Goal: Communication & Community: Share content

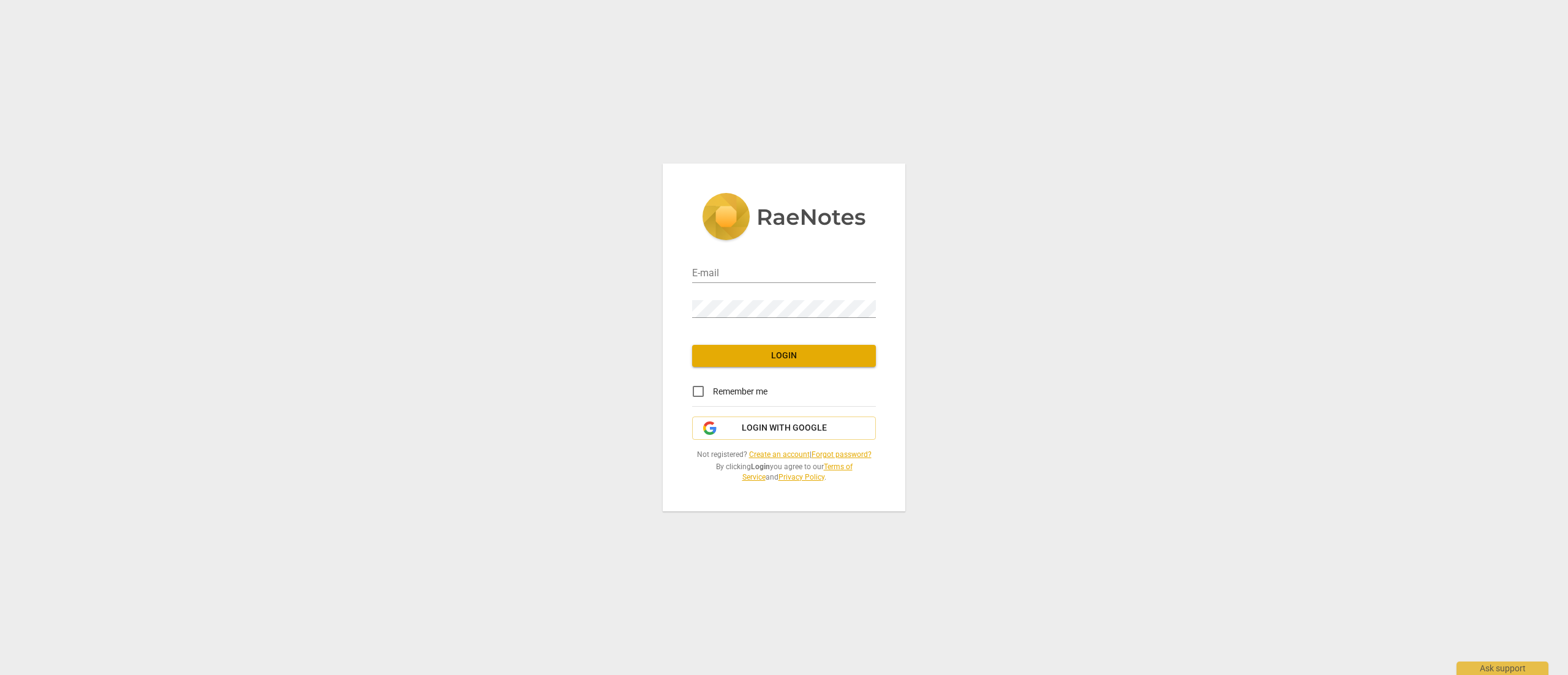
type input "steven.luhrsen@gmail.com"
click at [788, 359] on span "Login" at bounding box center [784, 356] width 164 height 12
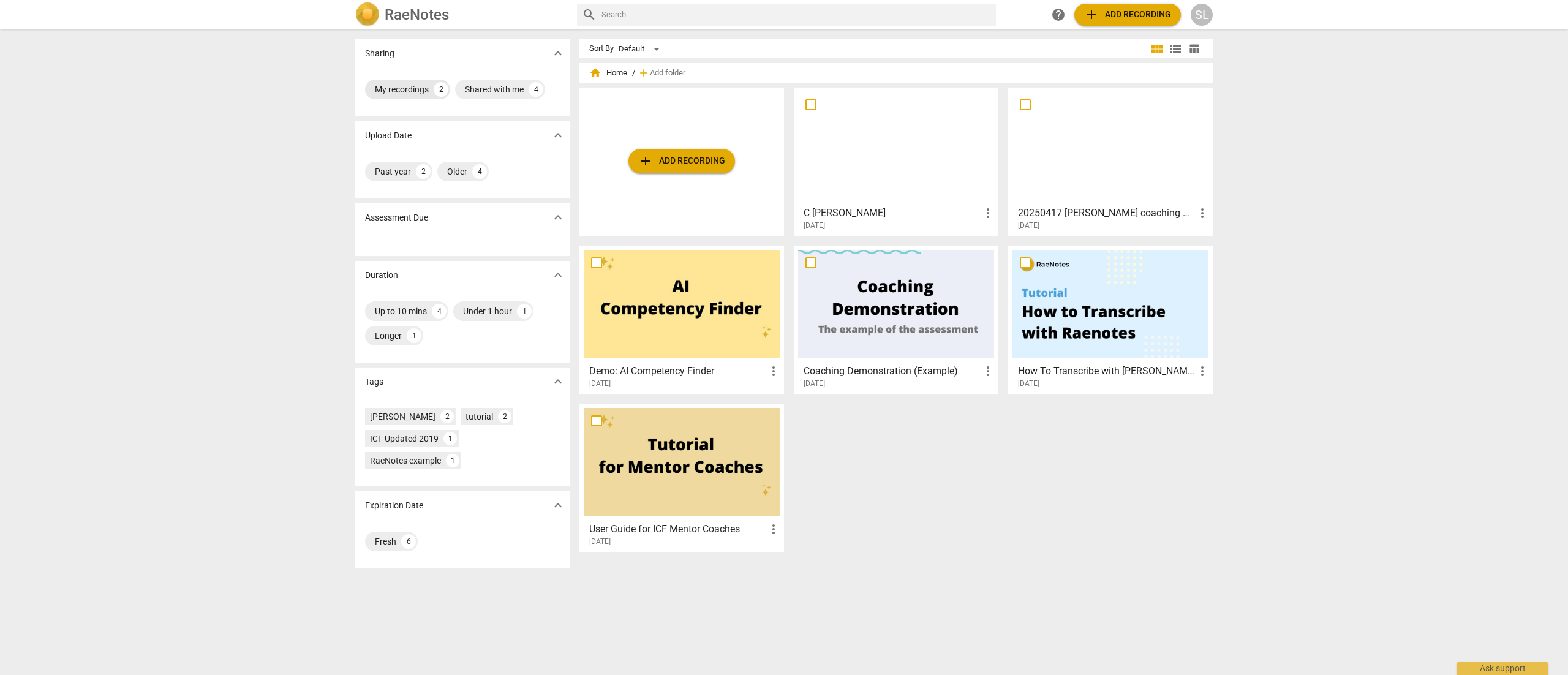
click at [407, 88] on div "My recordings" at bounding box center [401, 89] width 54 height 12
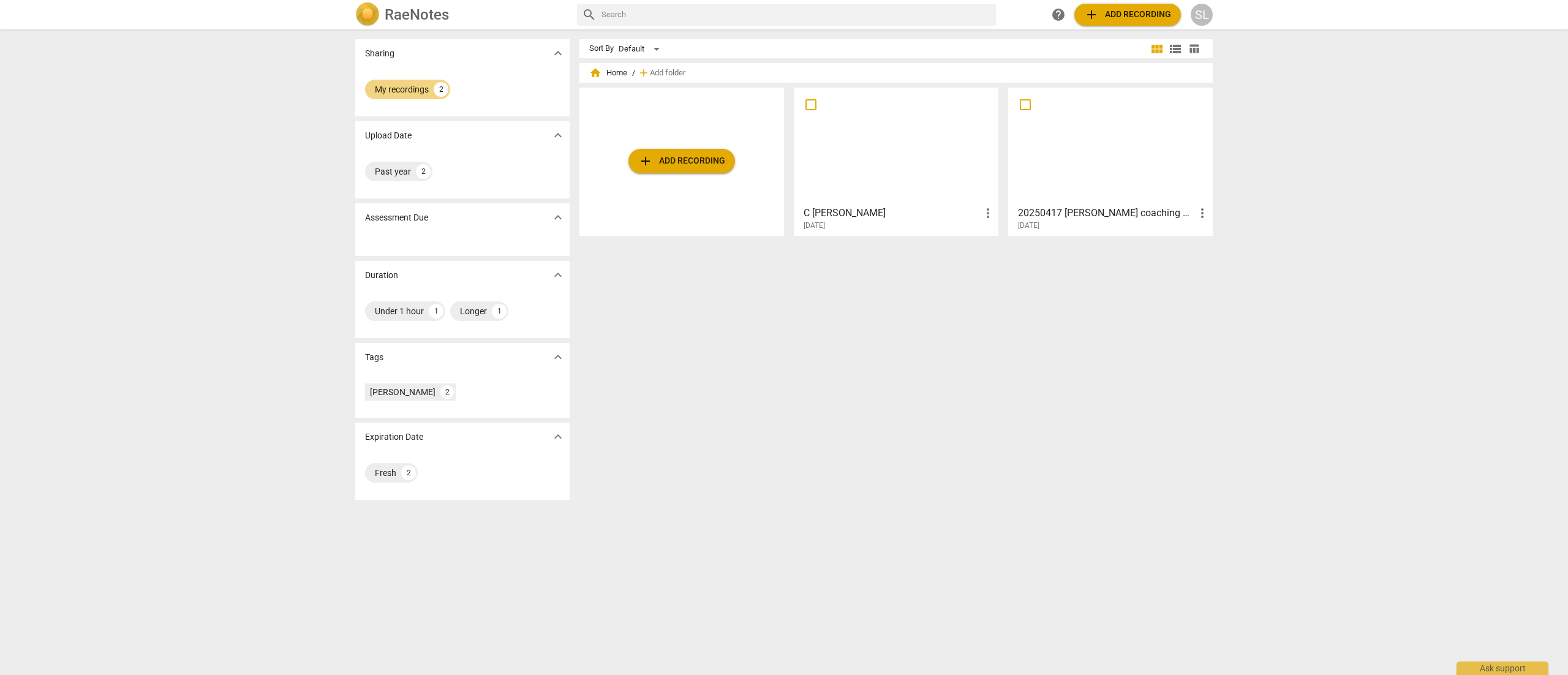
click at [865, 153] on div at bounding box center [896, 146] width 196 height 109
click at [885, 275] on div "Sort By Default view_module view_list table_chart home Home / add Add folder ad…" at bounding box center [901, 352] width 643 height 626
click at [680, 162] on span "add Add recording" at bounding box center [682, 161] width 87 height 15
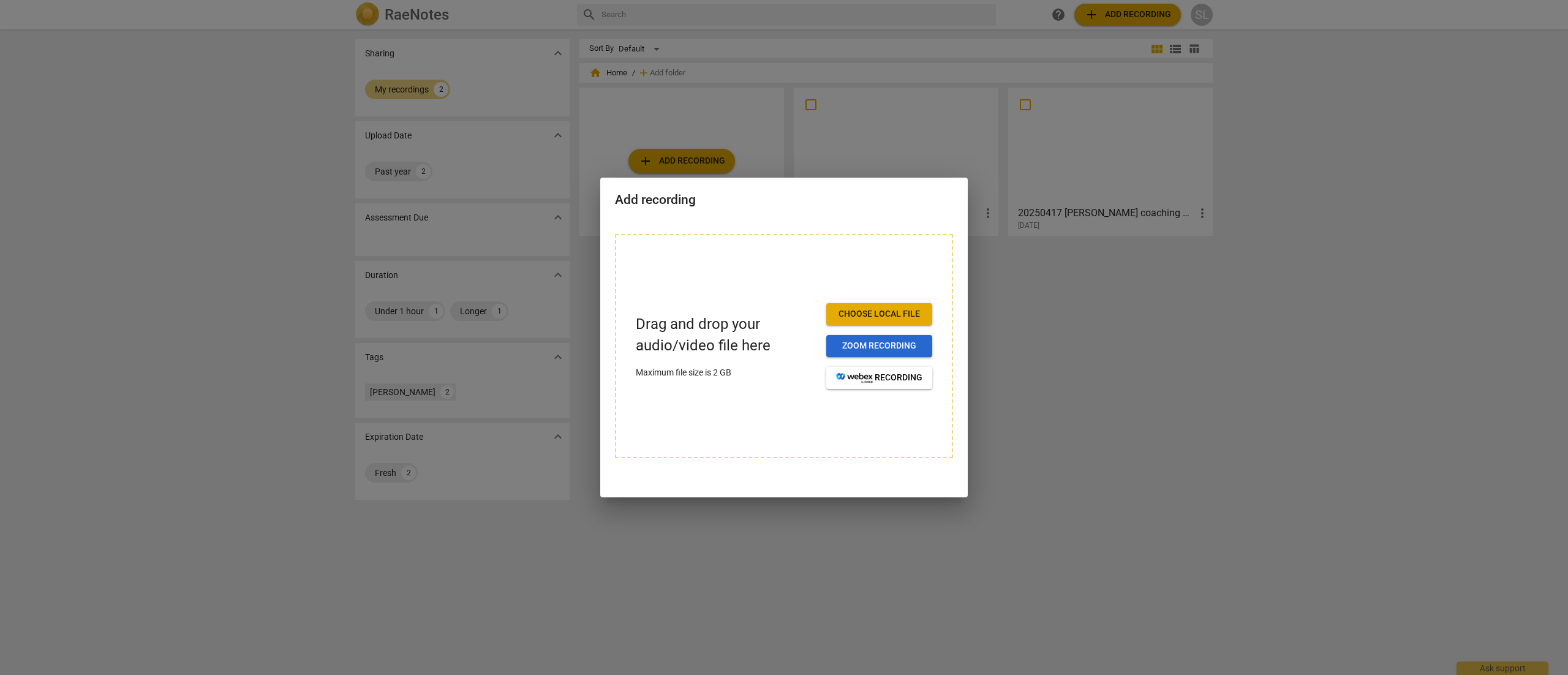
click at [876, 348] on span "Zoom recording" at bounding box center [880, 346] width 87 height 12
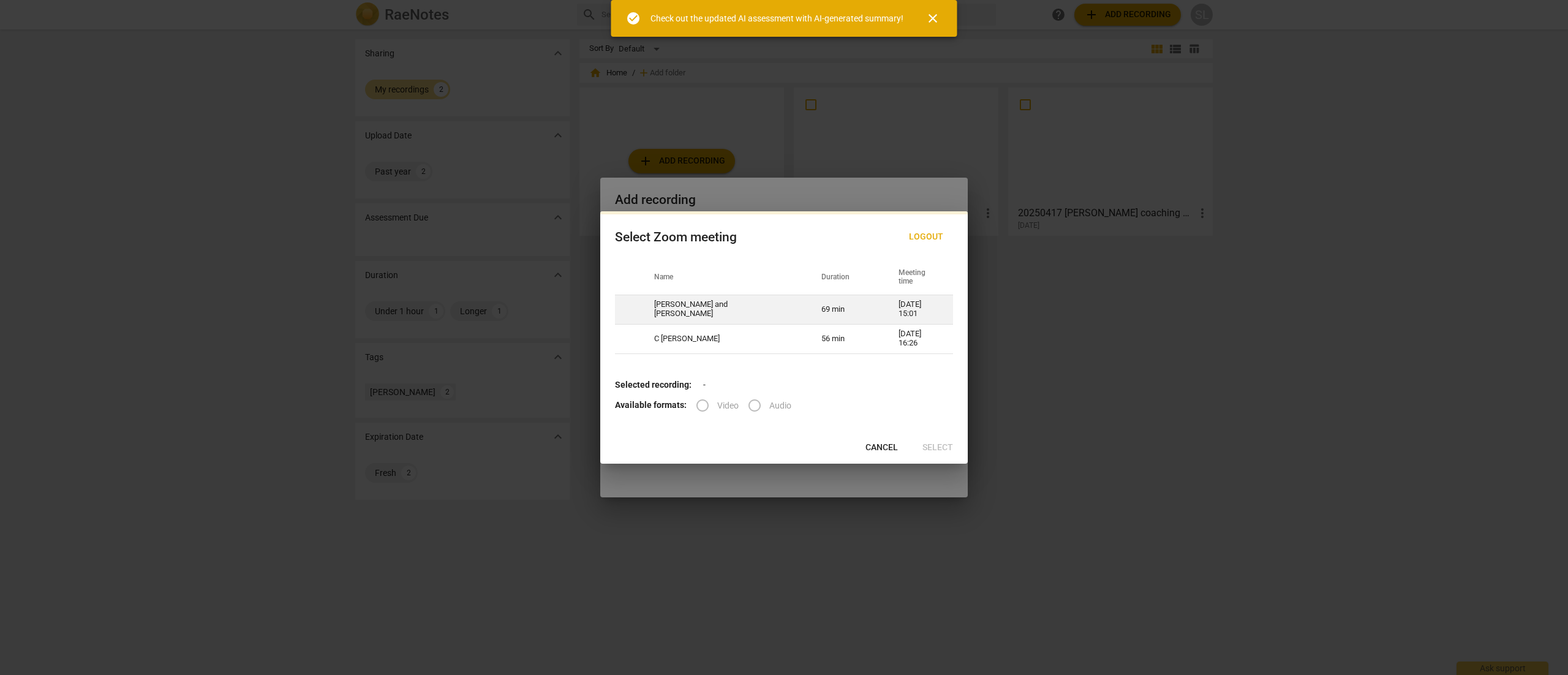
click at [807, 309] on td "69 min" at bounding box center [845, 309] width 77 height 29
radio input "true"
click at [934, 445] on span "Select" at bounding box center [938, 447] width 31 height 12
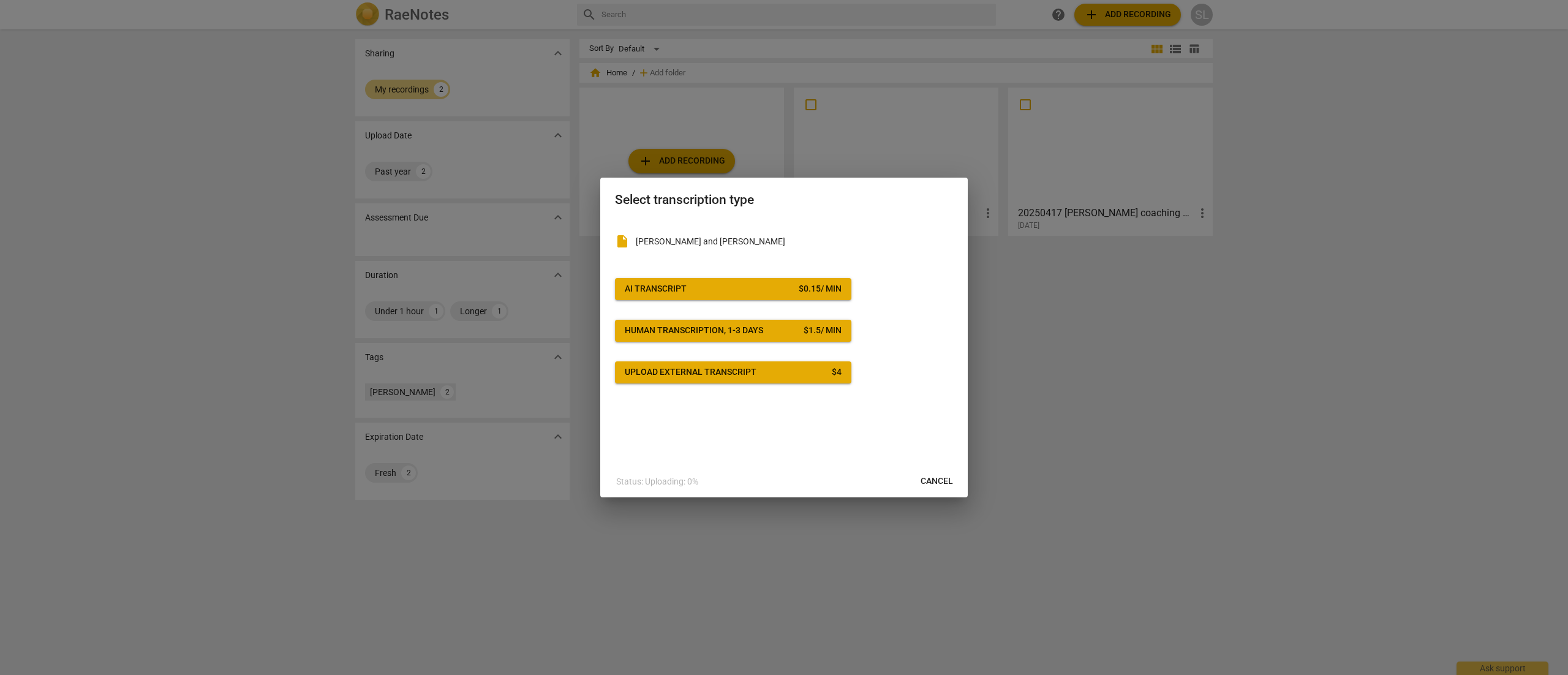
click at [732, 287] on span "AI Transcript $ 0.15 / min" at bounding box center [733, 288] width 217 height 12
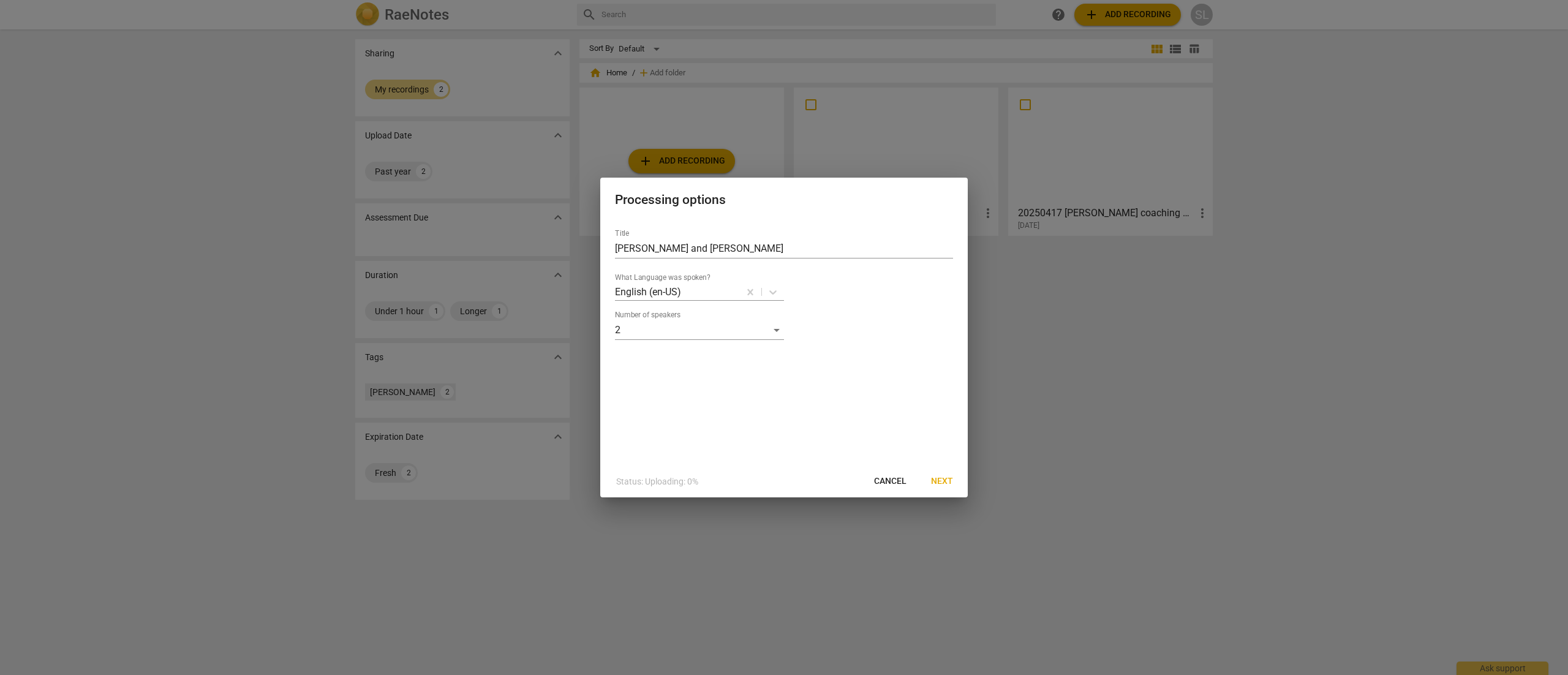
click at [943, 476] on span "Next" at bounding box center [942, 481] width 22 height 12
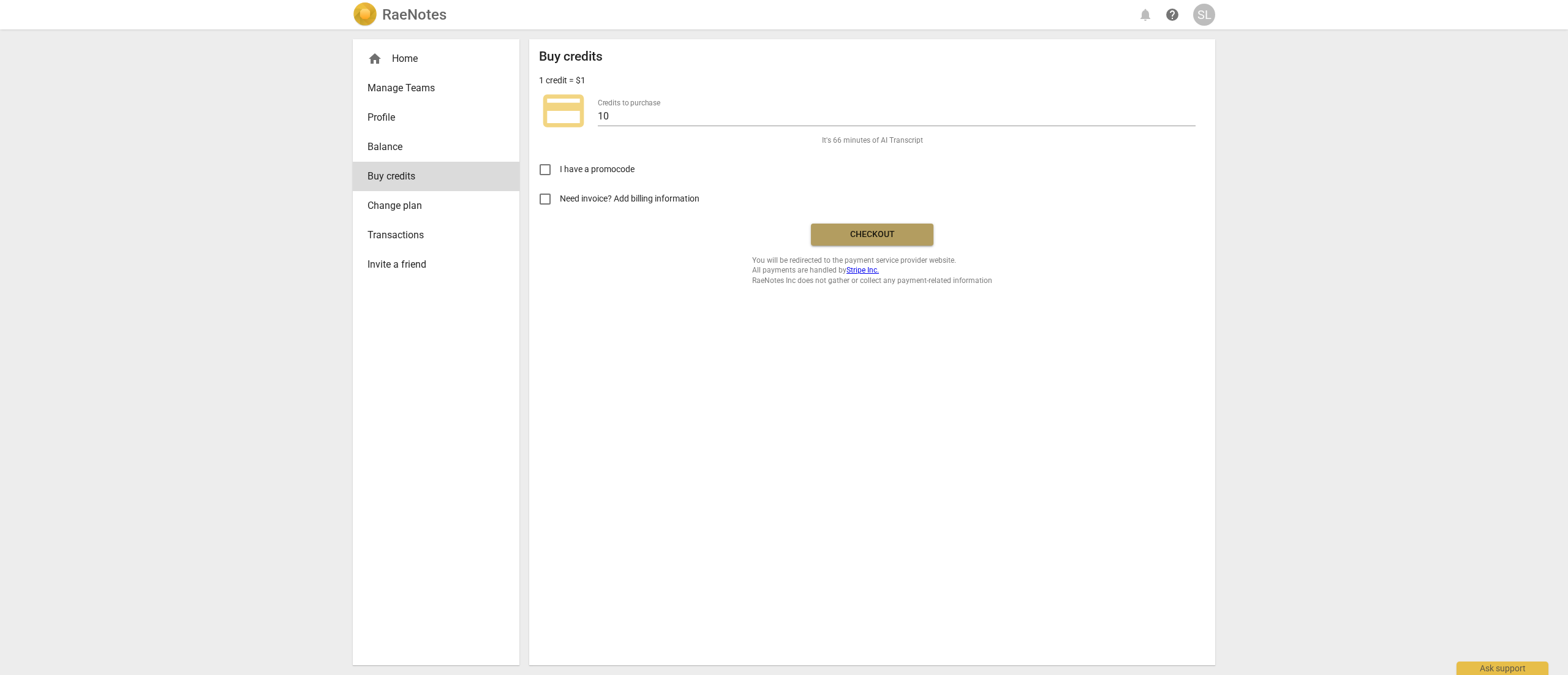
click at [896, 232] on span "Checkout" at bounding box center [872, 234] width 103 height 12
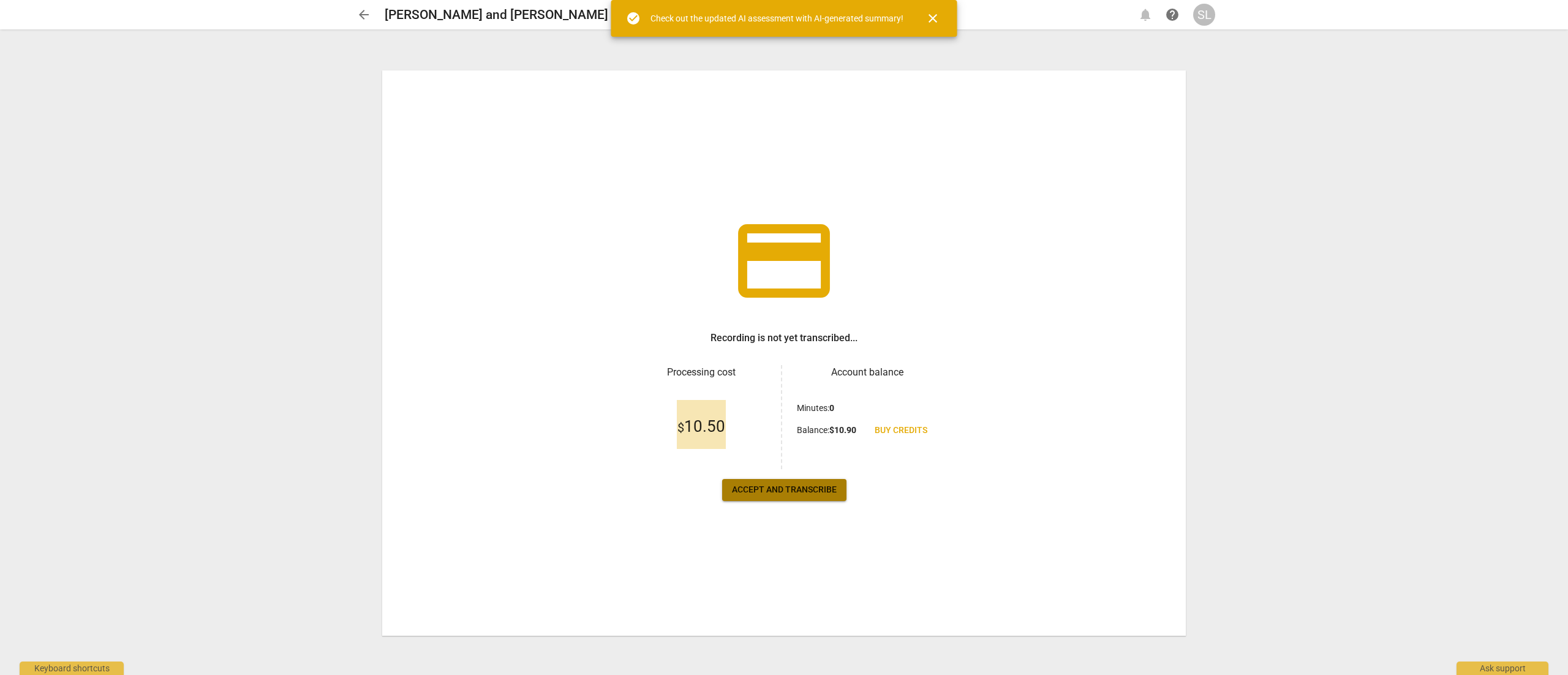
click at [810, 485] on span "Accept and transcribe" at bounding box center [784, 490] width 104 height 12
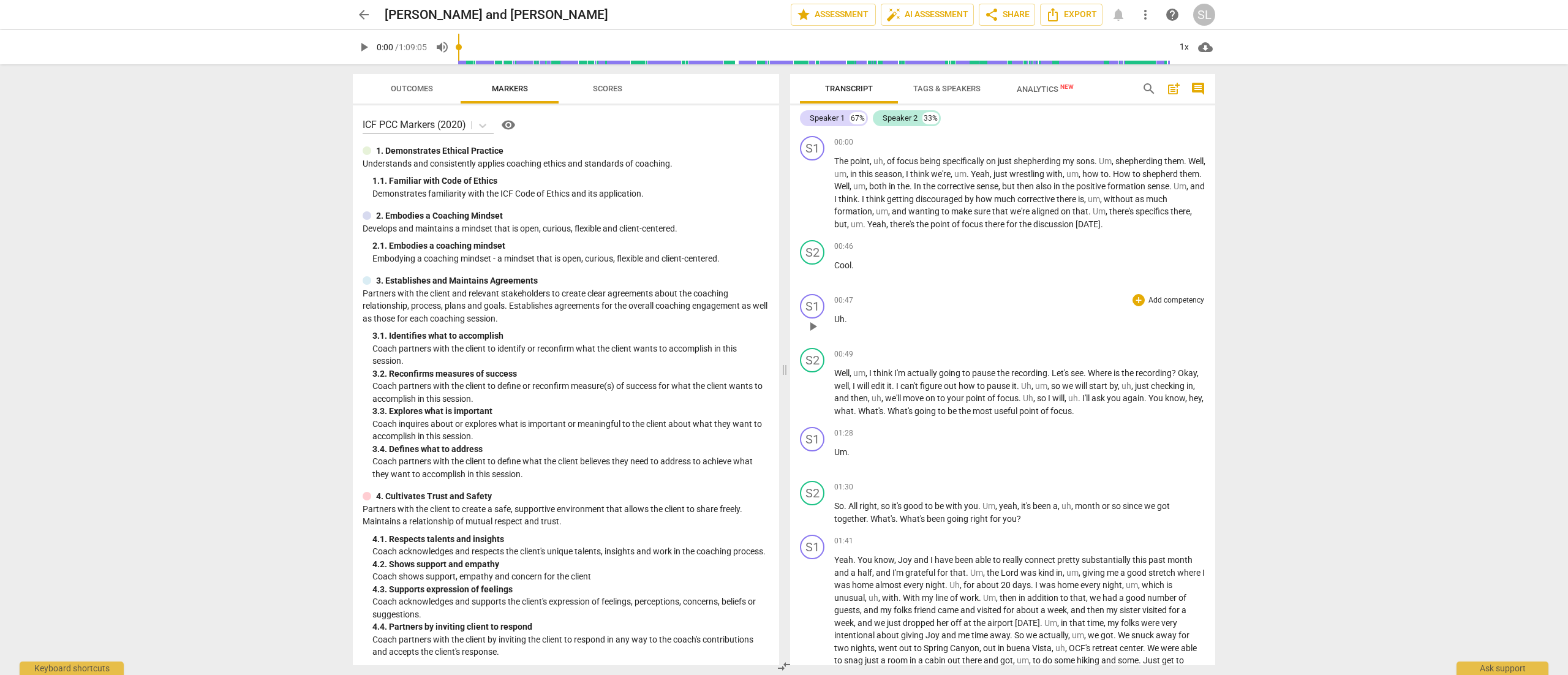
scroll to position [122, 0]
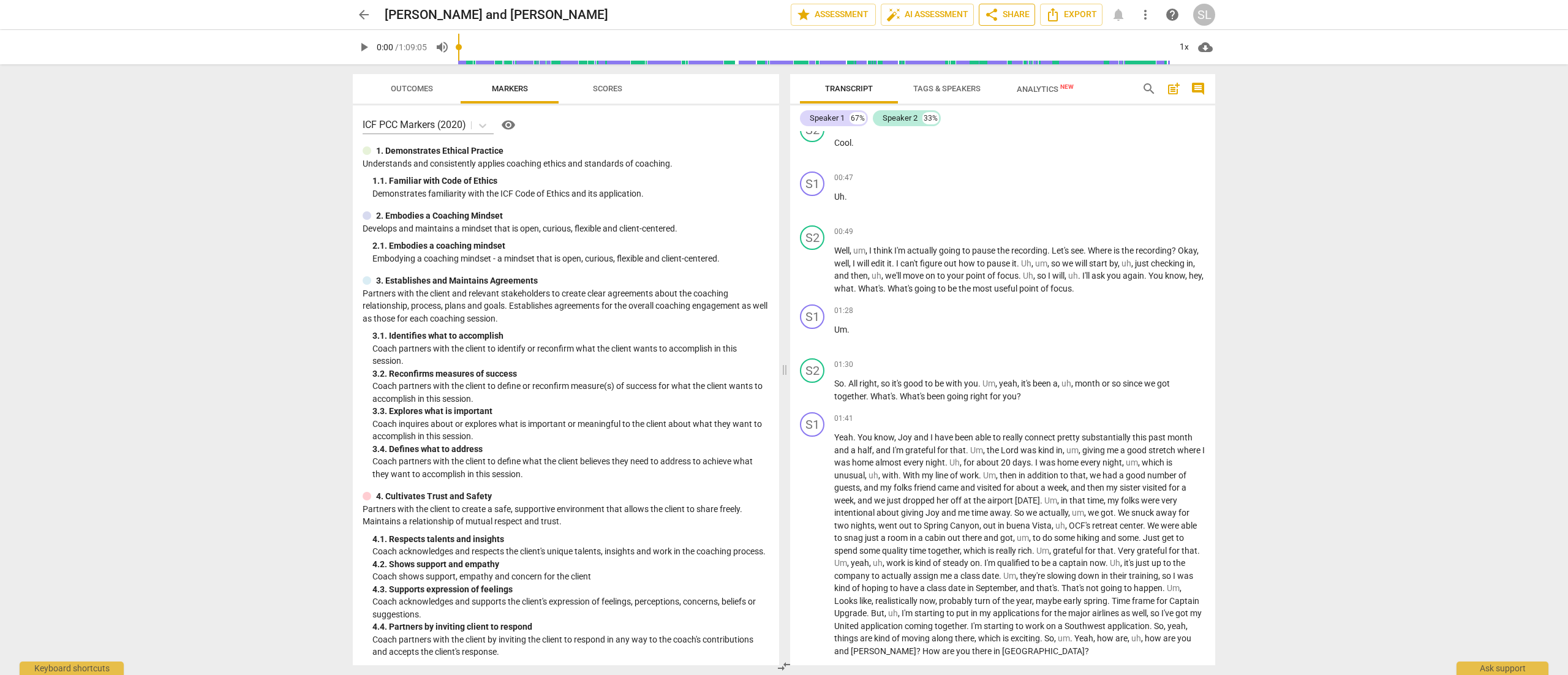
click at [1011, 10] on span "share Share" at bounding box center [1007, 14] width 45 height 15
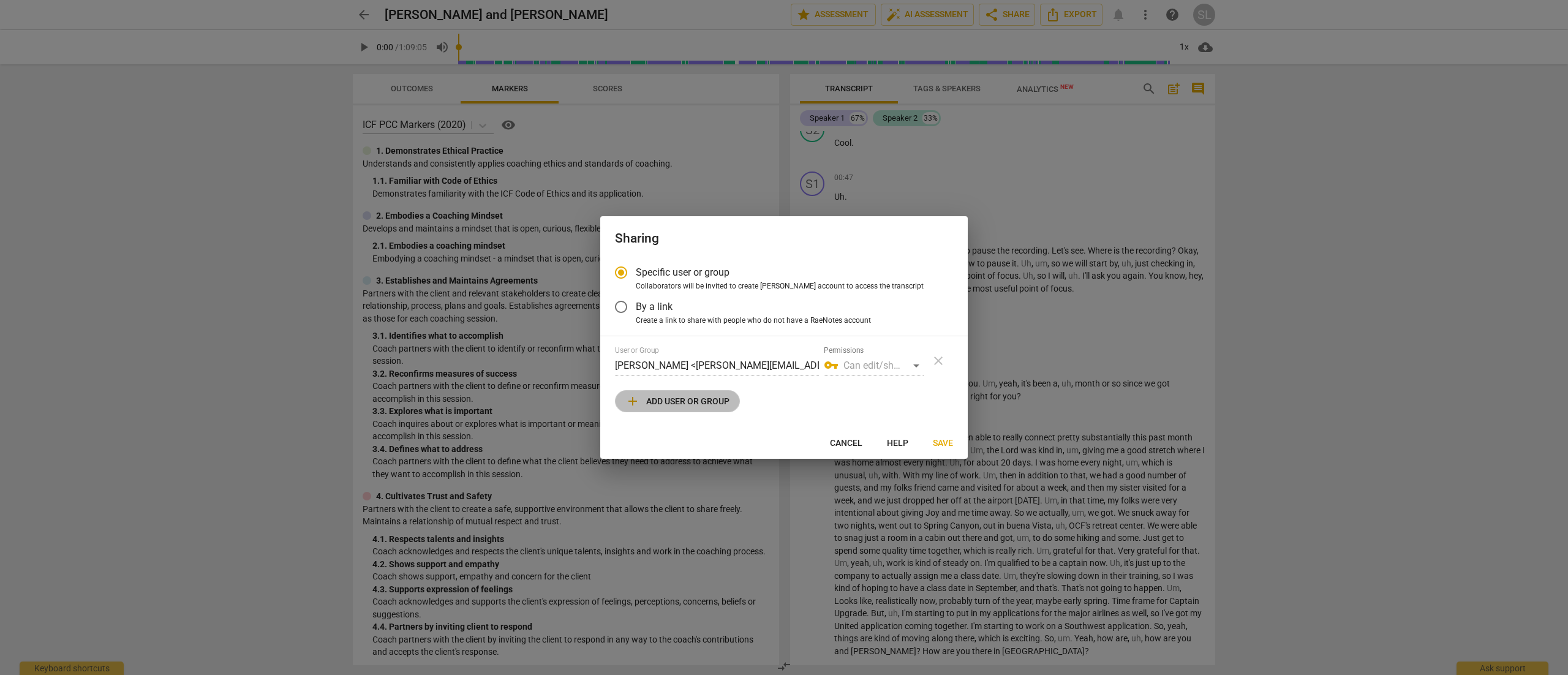
click at [692, 404] on span "add Add user or group" at bounding box center [678, 401] width 104 height 15
radio input "false"
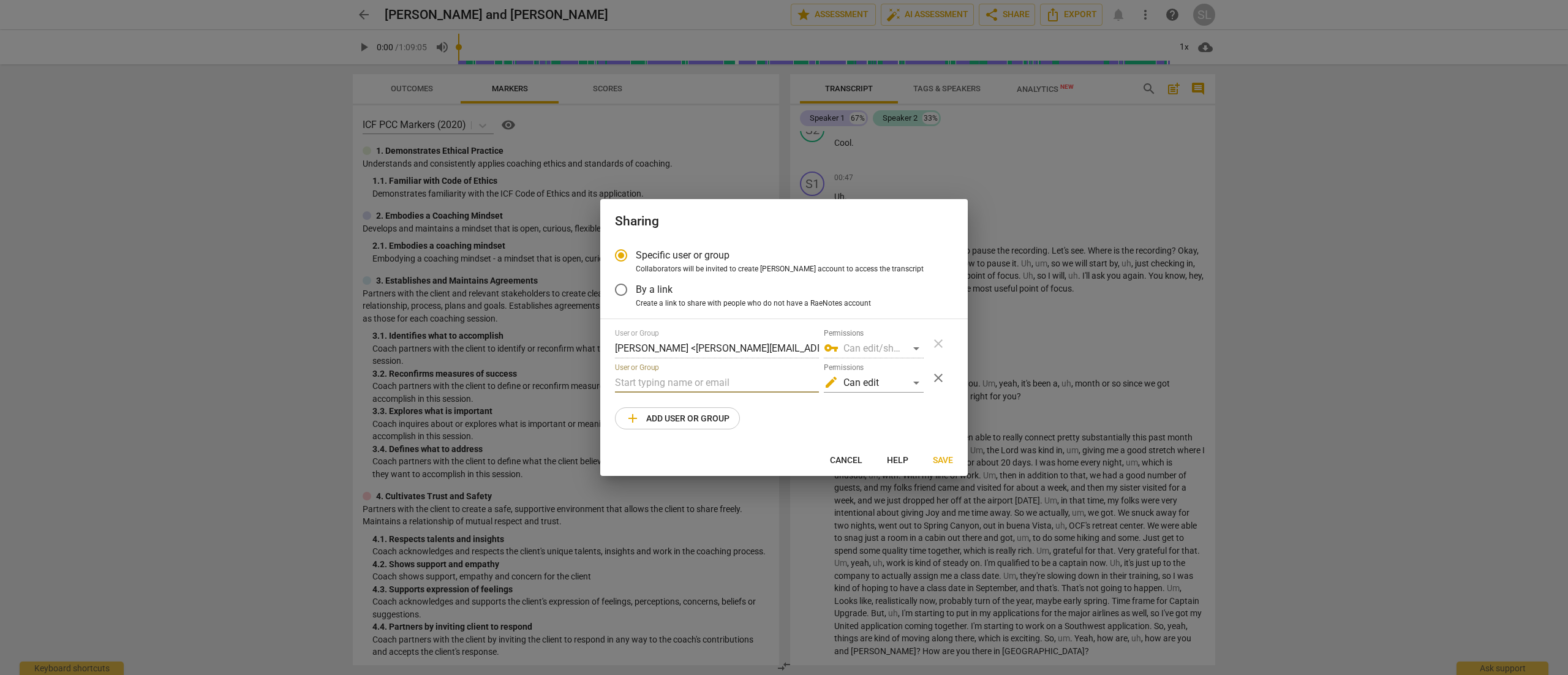
click at [694, 378] on input "text" at bounding box center [716, 382] width 204 height 19
click at [947, 457] on span "Save" at bounding box center [943, 460] width 20 height 12
click at [764, 385] on input "[PERSON_NAME]" at bounding box center [716, 382] width 204 height 19
type input "S"
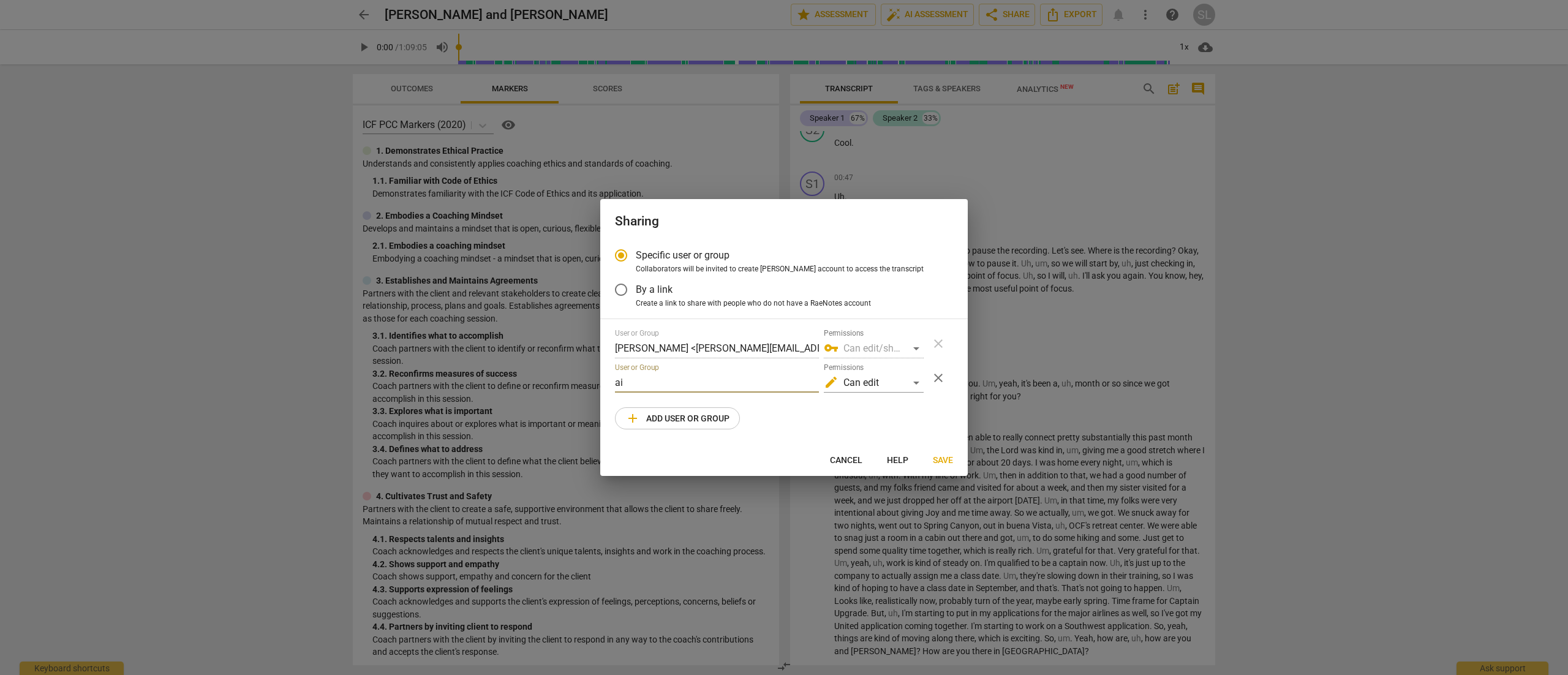
type input "a"
type input "S"
paste input "[EMAIL_ADDRESS][DOMAIN_NAME]"
type input "[EMAIL_ADDRESS][DOMAIN_NAME]"
click at [947, 457] on span "Save" at bounding box center [943, 460] width 20 height 12
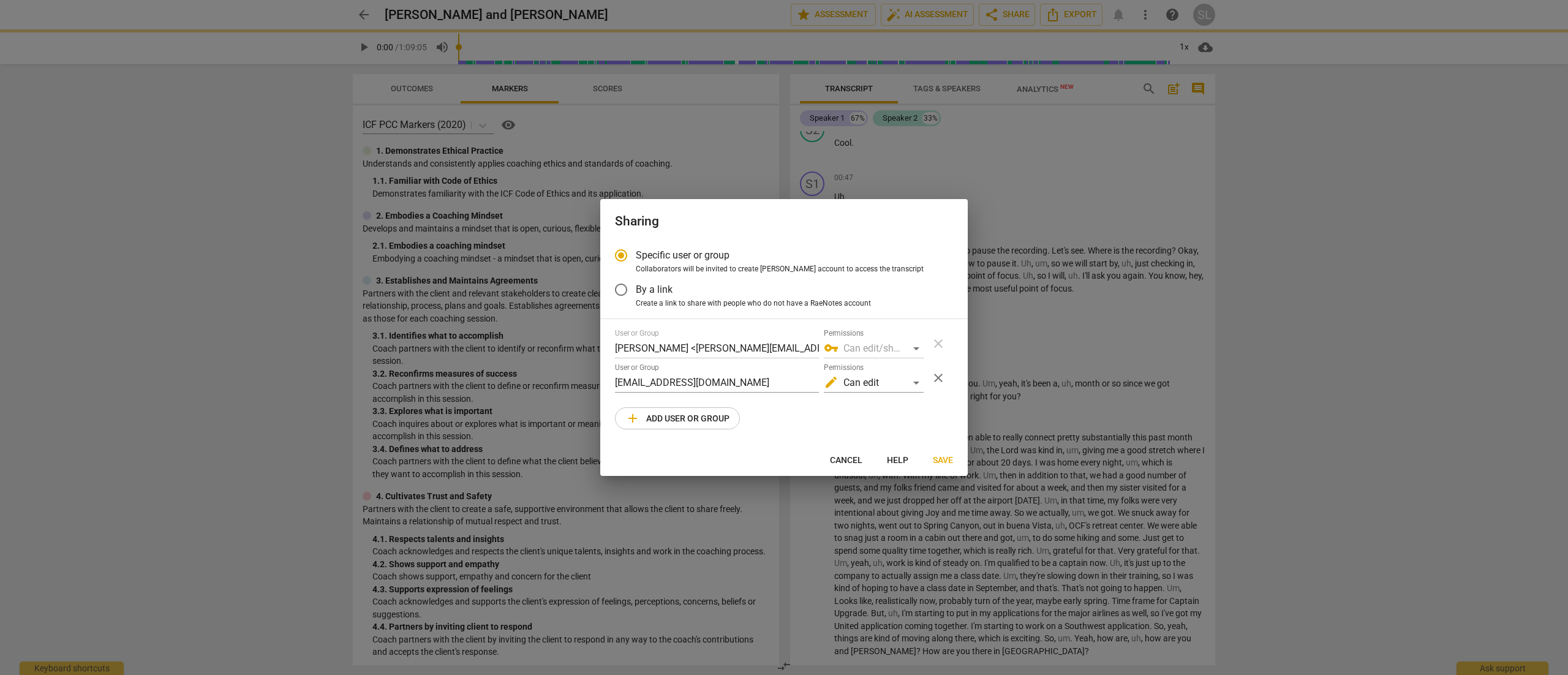
radio input "false"
type input "[PERSON_NAME] <[EMAIL_ADDRESS][DOMAIN_NAME]>"
